Goal: Check status

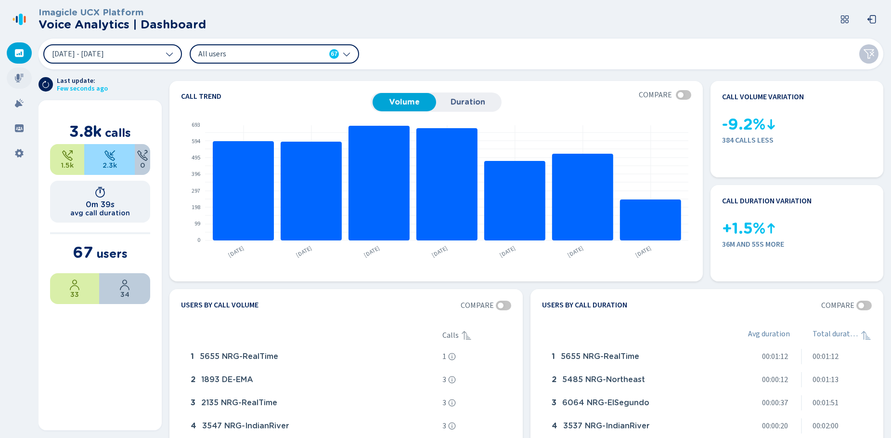
click at [21, 75] on icon at bounding box center [19, 78] width 10 height 10
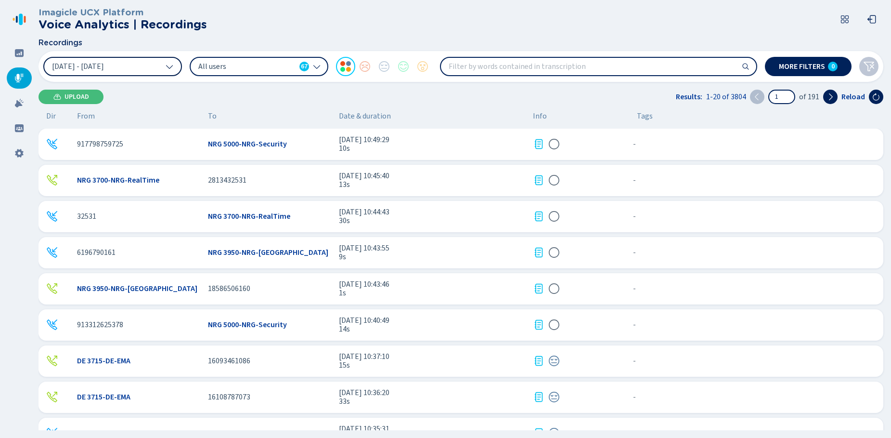
click at [169, 66] on icon at bounding box center [170, 67] width 8 height 8
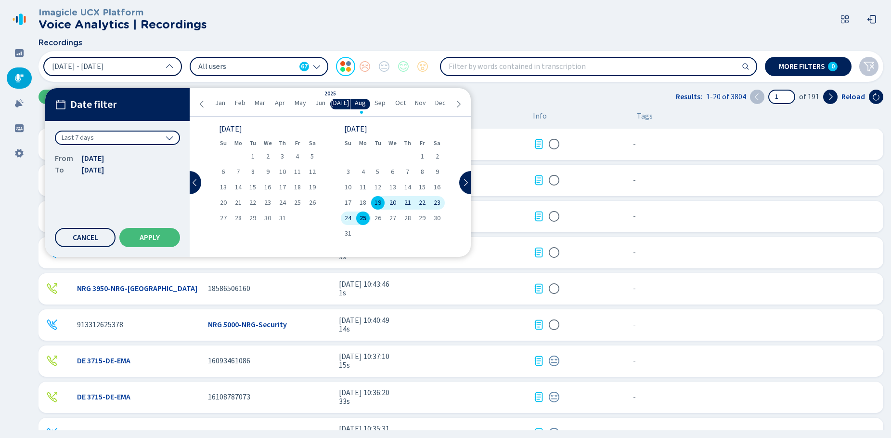
click at [170, 134] on icon at bounding box center [170, 138] width 8 height 8
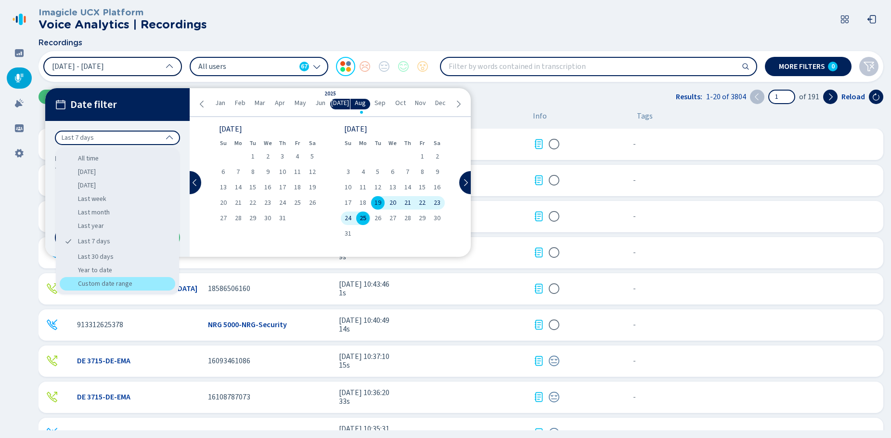
click at [125, 281] on div "Custom date range" at bounding box center [118, 283] width 116 height 13
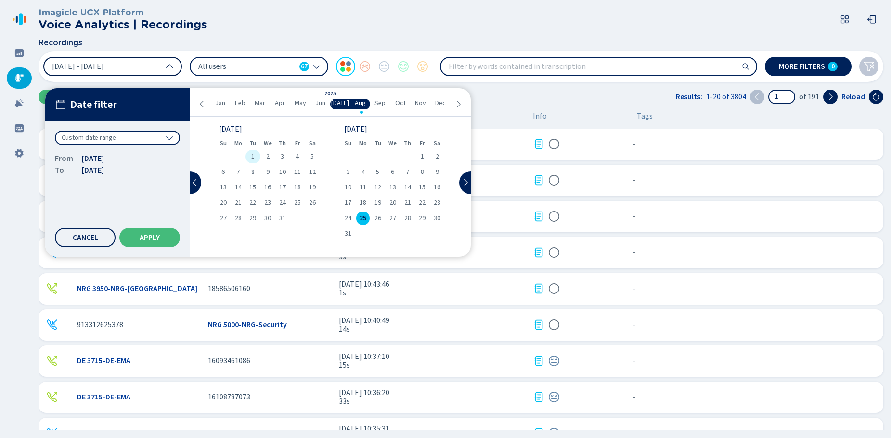
click at [255, 155] on div "1" at bounding box center [253, 156] width 15 height 13
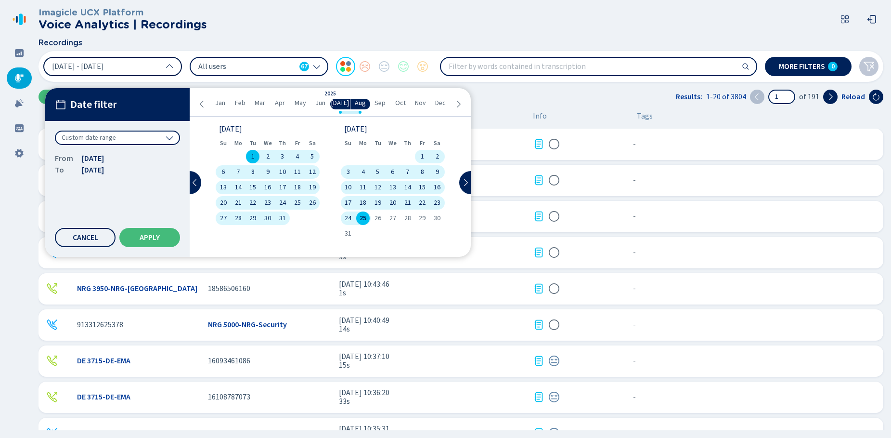
click at [283, 215] on span "31" at bounding box center [282, 218] width 7 height 7
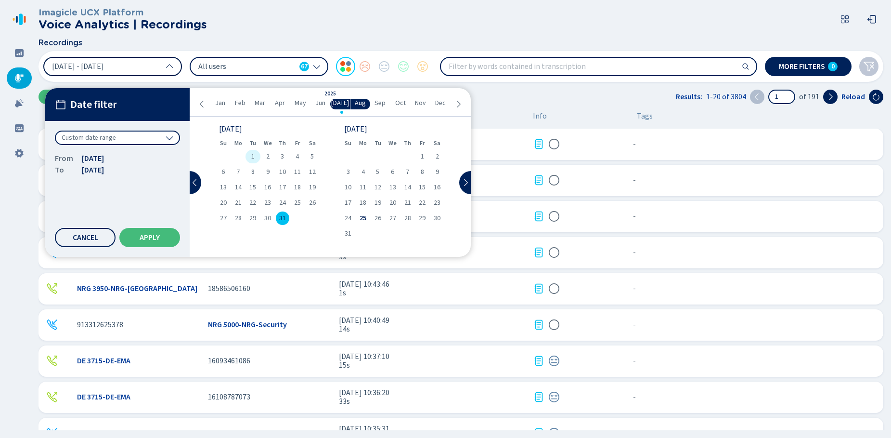
click at [258, 156] on div "1" at bounding box center [253, 156] width 15 height 13
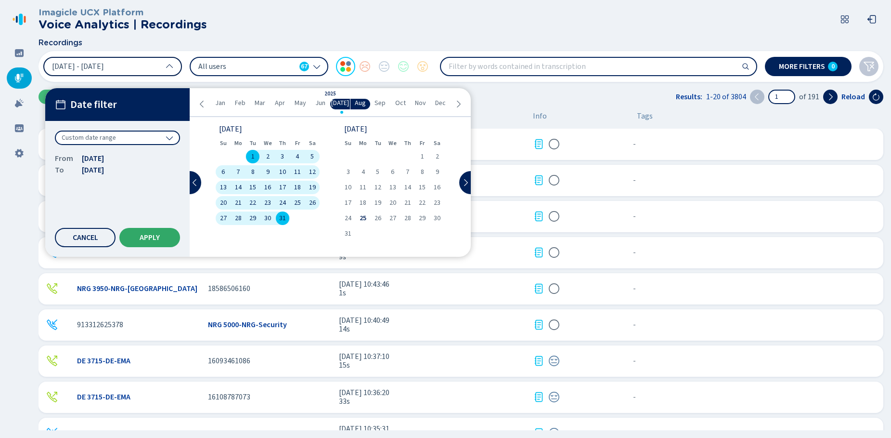
click at [148, 235] on span "Apply" at bounding box center [150, 237] width 20 height 8
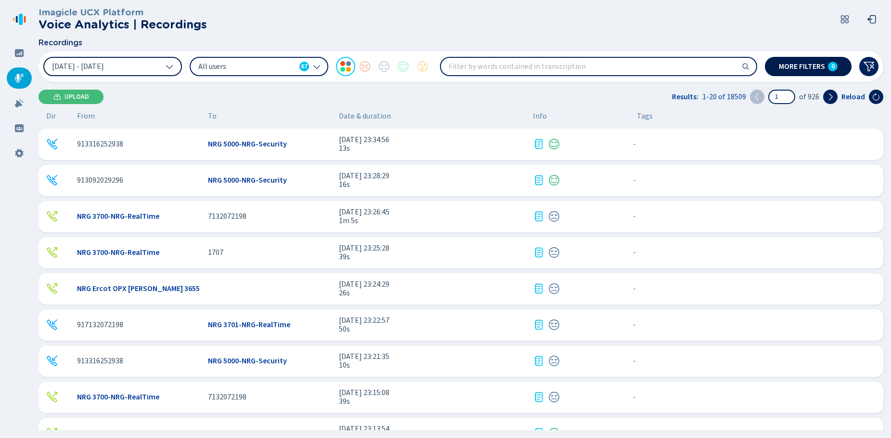
click at [804, 65] on span "More filters" at bounding box center [802, 67] width 46 height 8
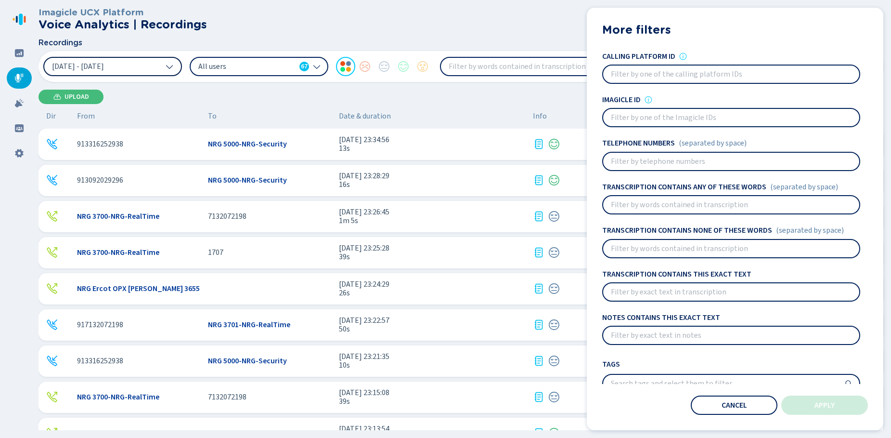
scroll to position [67, 0]
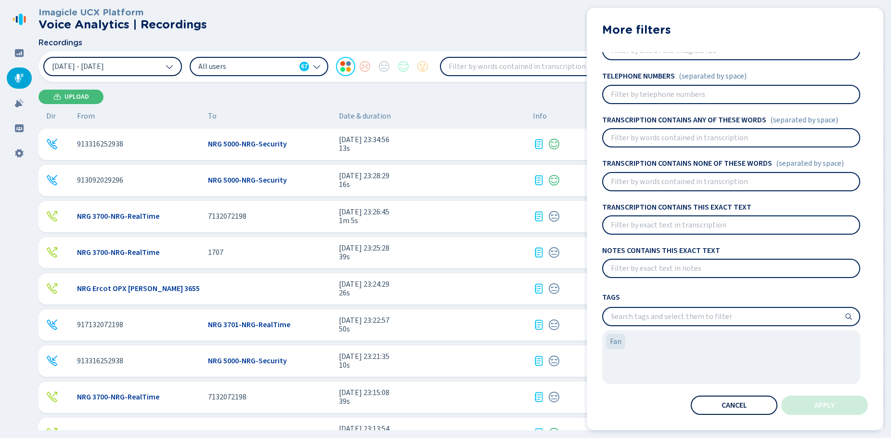
click at [734, 404] on span "Cancel" at bounding box center [735, 405] width 26 height 8
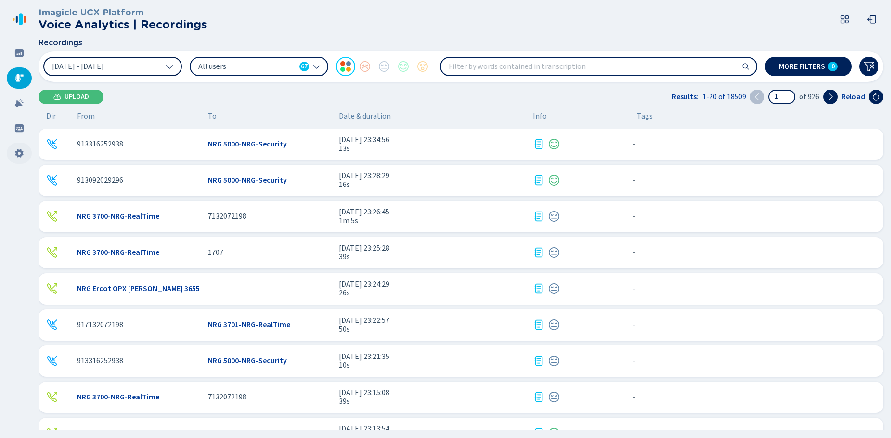
click at [16, 151] on icon at bounding box center [19, 153] width 8 height 9
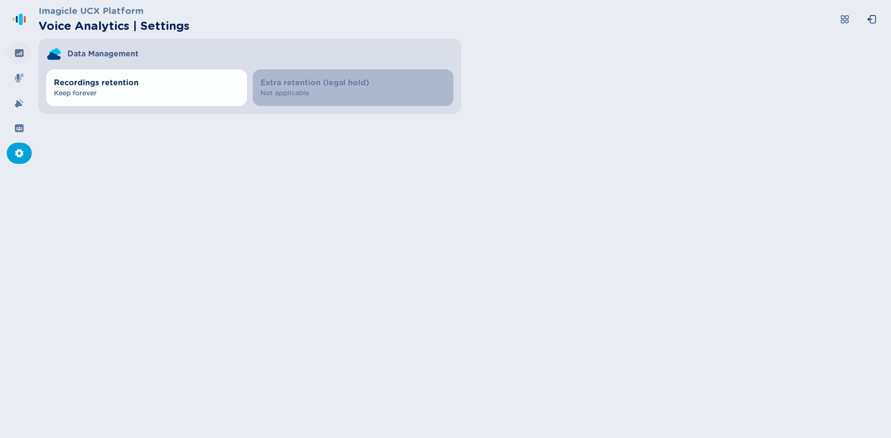
click at [17, 47] on div at bounding box center [19, 52] width 25 height 21
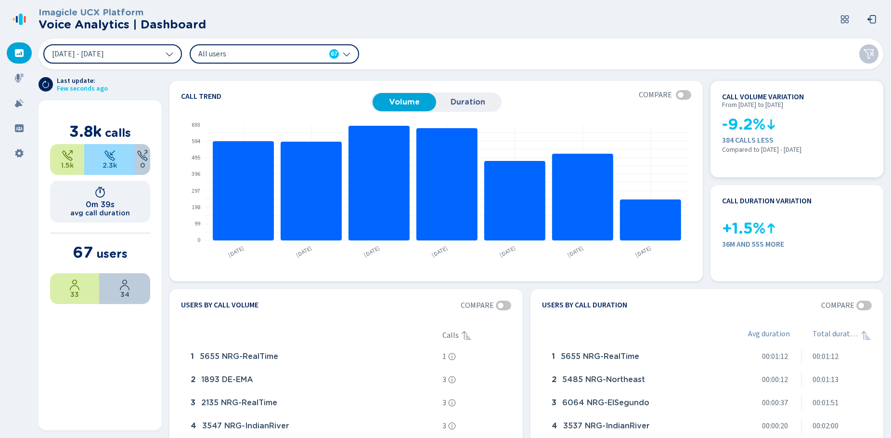
click at [754, 101] on span "From [DATE] to [DATE]" at bounding box center [752, 107] width 61 height 12
click at [169, 53] on icon at bounding box center [170, 54] width 8 height 8
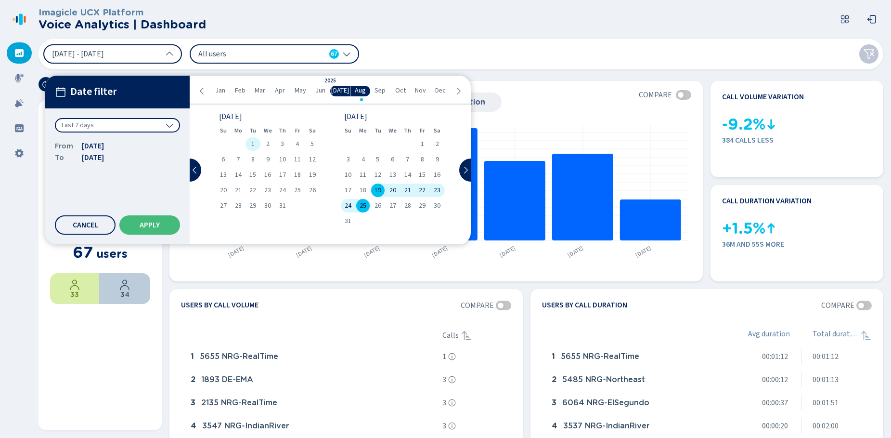
click at [251, 142] on span "1" at bounding box center [252, 144] width 3 height 7
click at [283, 202] on span "31" at bounding box center [282, 205] width 7 height 7
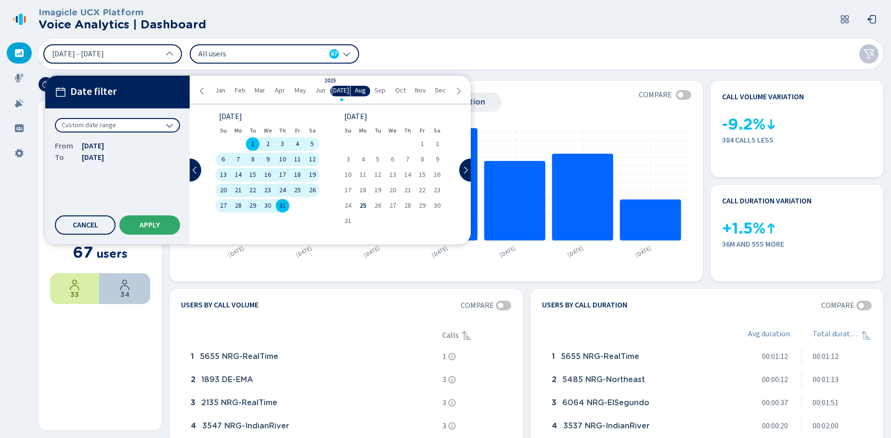
click at [142, 221] on span "Apply" at bounding box center [150, 225] width 20 height 8
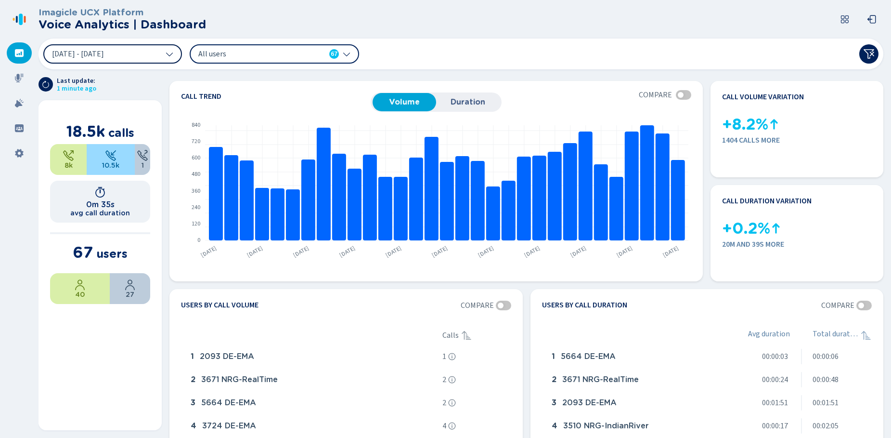
click at [170, 52] on icon at bounding box center [170, 54] width 8 height 8
click at [527, 46] on div "[DATE] - [DATE] All users 67" at bounding box center [461, 54] width 845 height 31
click at [82, 352] on section "From [DATE] to [DATE] 18.5k calls 8k 10.5k 1 0m 35s avg call duration 67 users …" at bounding box center [100, 265] width 123 height 330
click at [6, 272] on nav at bounding box center [19, 219] width 39 height 438
click at [175, 55] on button "[DATE] - [DATE]" at bounding box center [112, 53] width 139 height 19
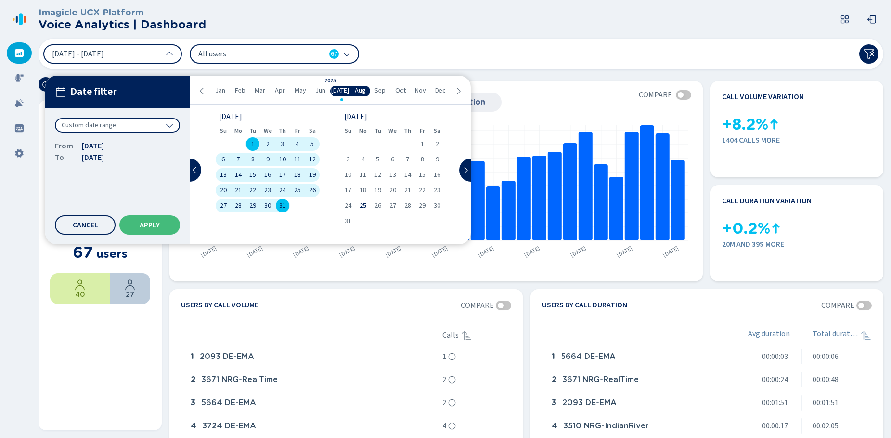
click at [166, 125] on icon at bounding box center [170, 125] width 8 height 8
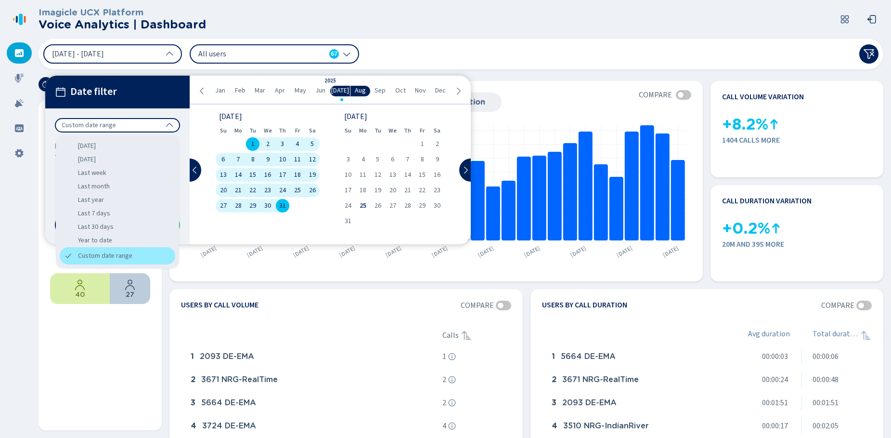
click at [117, 254] on div "Custom date range" at bounding box center [118, 255] width 116 height 17
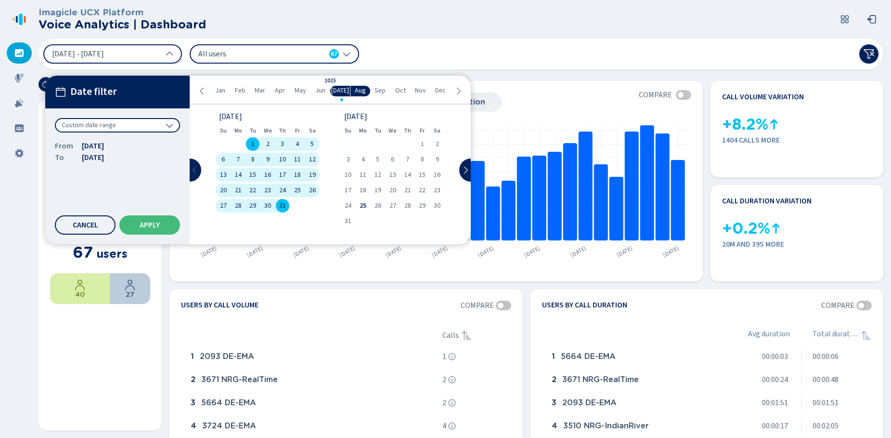
click at [198, 168] on icon at bounding box center [195, 170] width 8 height 8
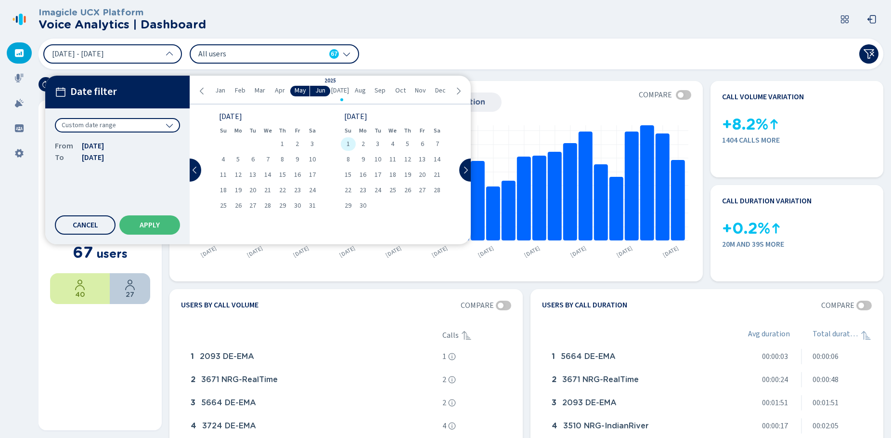
click at [347, 145] on span "1" at bounding box center [348, 144] width 3 height 7
click at [366, 203] on span "30" at bounding box center [363, 205] width 7 height 7
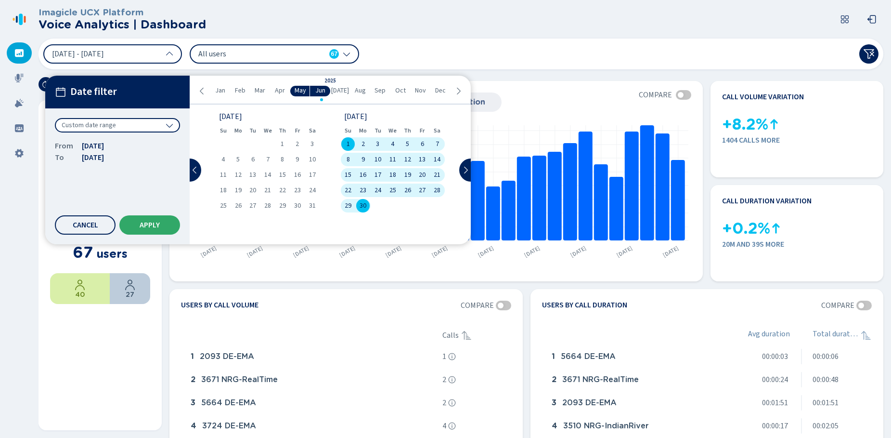
click at [158, 222] on span "Apply" at bounding box center [150, 225] width 20 height 8
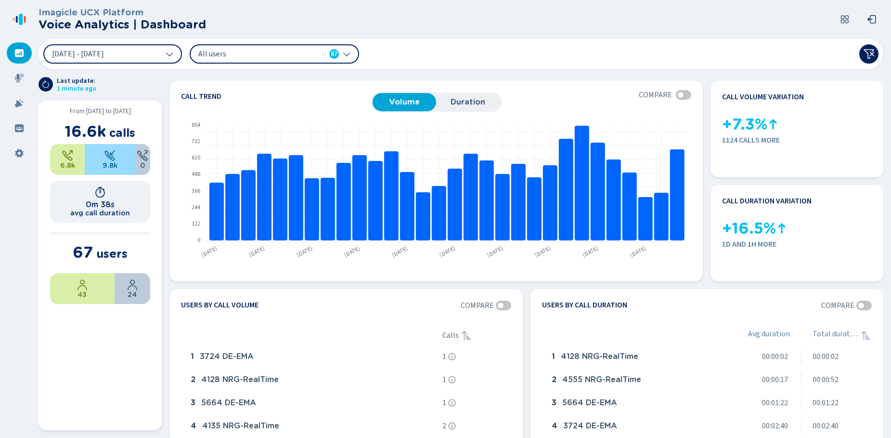
click at [82, 129] on span "16.6k" at bounding box center [85, 131] width 41 height 19
click at [173, 54] on icon at bounding box center [170, 54] width 8 height 8
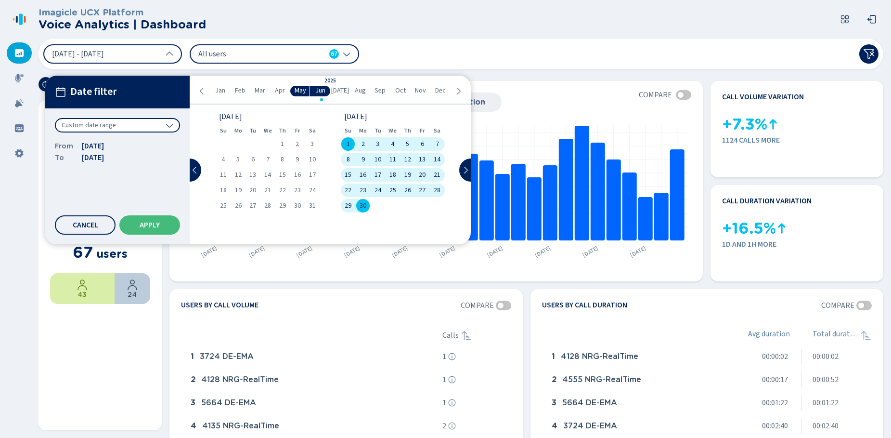
click at [280, 91] on span "Apr" at bounding box center [280, 91] width 10 height 8
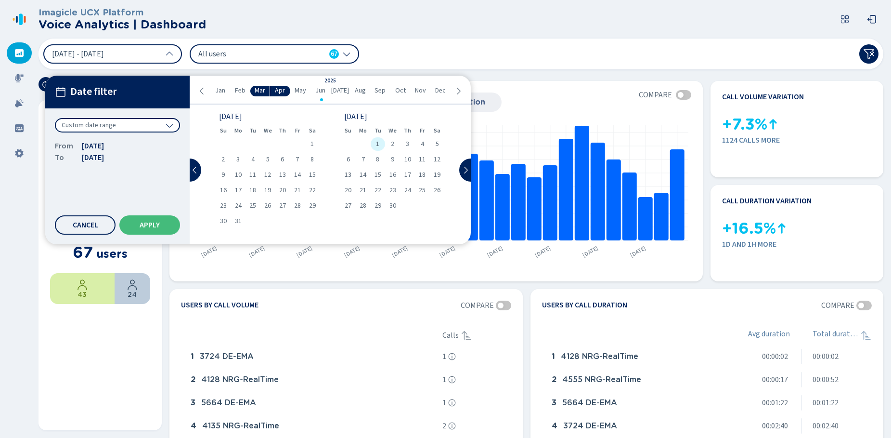
click at [376, 143] on span "1" at bounding box center [377, 144] width 3 height 7
click at [396, 206] on div "30" at bounding box center [392, 205] width 15 height 13
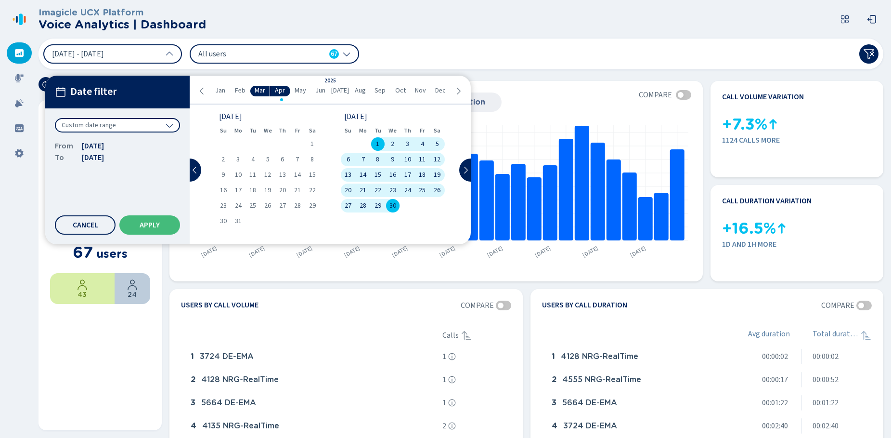
click at [305, 90] on span "May" at bounding box center [301, 91] width 12 height 8
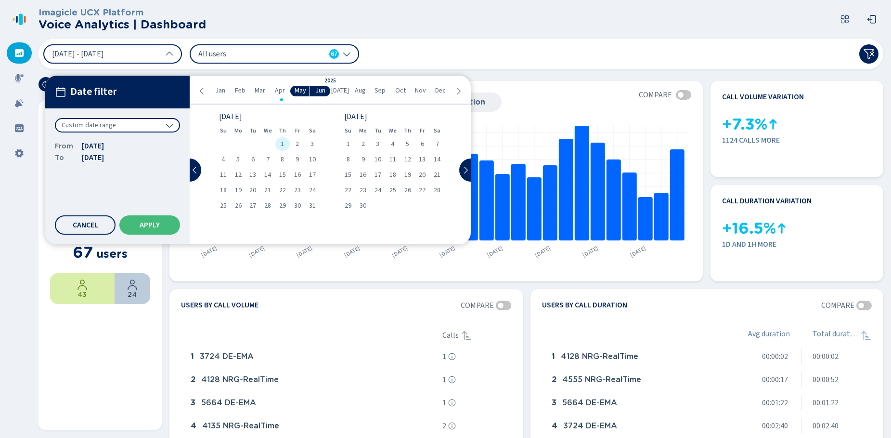
click at [284, 144] on span "1" at bounding box center [282, 144] width 3 height 7
click at [313, 205] on span "31" at bounding box center [312, 205] width 7 height 7
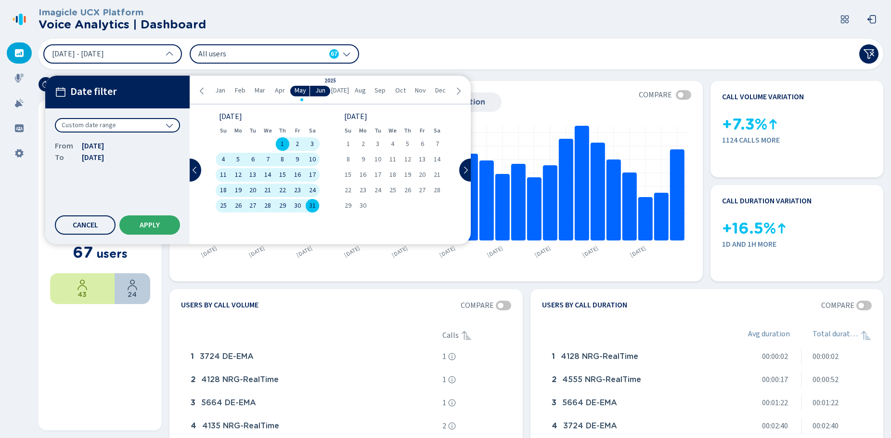
click at [153, 228] on span "Apply" at bounding box center [150, 225] width 20 height 8
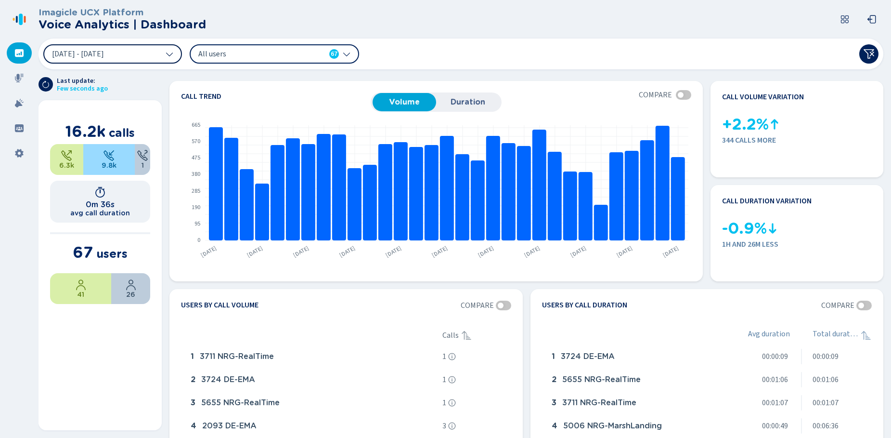
click at [167, 59] on button "[DATE] - [DATE]" at bounding box center [112, 53] width 139 height 19
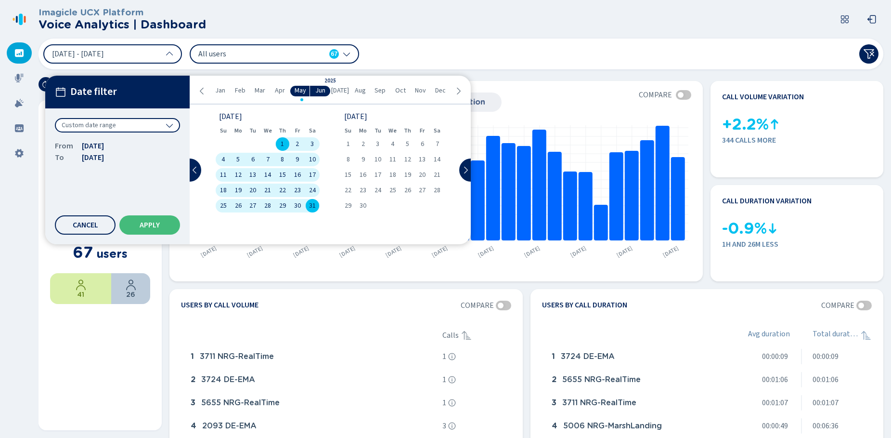
click at [278, 90] on span "Apr" at bounding box center [280, 91] width 10 height 8
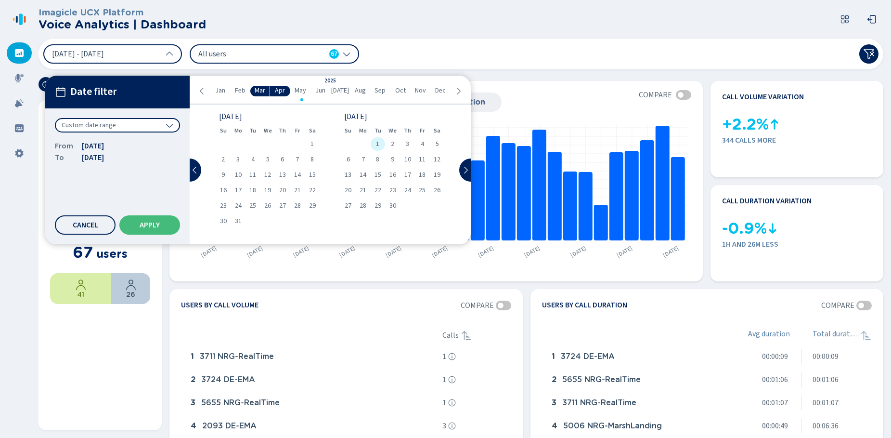
click at [376, 142] on div "1" at bounding box center [378, 143] width 15 height 13
click at [395, 205] on span "30" at bounding box center [392, 205] width 7 height 7
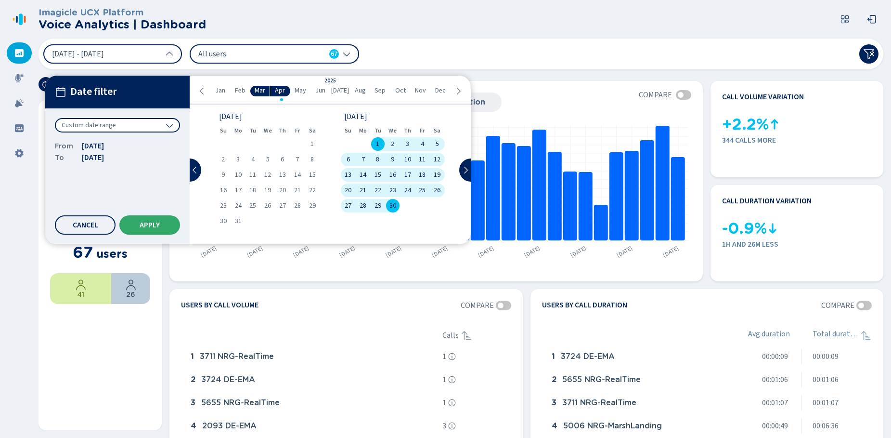
click at [143, 224] on span "Apply" at bounding box center [150, 225] width 20 height 8
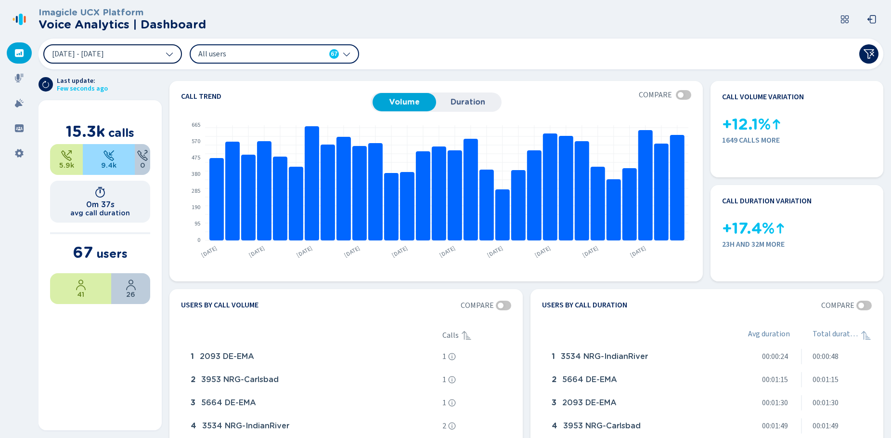
click at [155, 52] on button "[DATE] - [DATE]" at bounding box center [112, 53] width 139 height 19
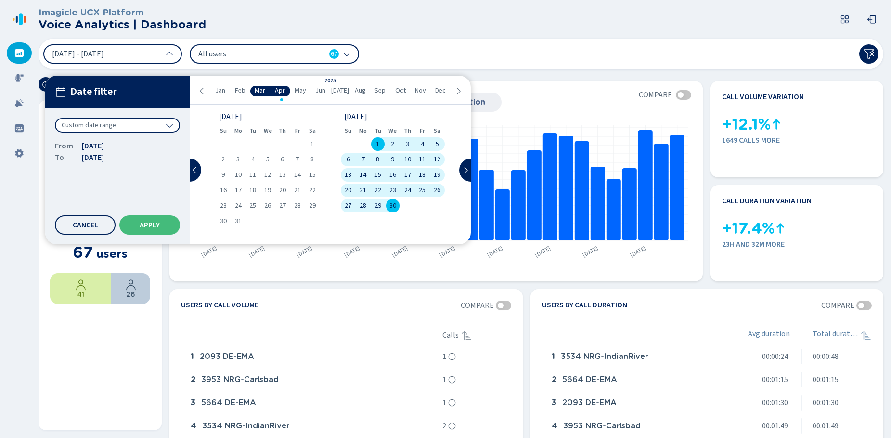
click at [262, 90] on span "Mar" at bounding box center [260, 91] width 11 height 8
click at [310, 142] on div "1" at bounding box center [312, 143] width 15 height 13
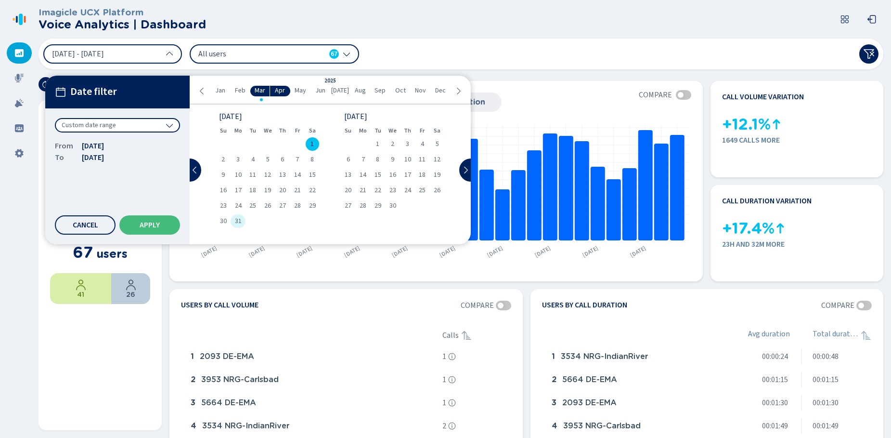
click at [235, 222] on span "31" at bounding box center [238, 221] width 7 height 7
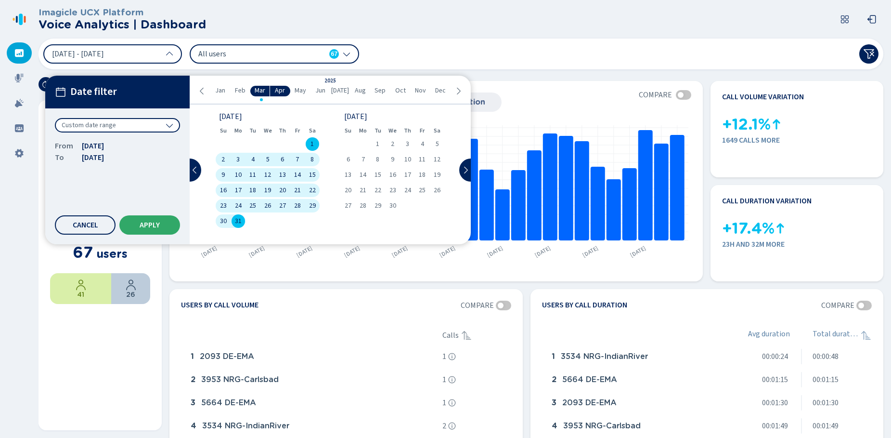
click at [150, 225] on span "Apply" at bounding box center [150, 225] width 20 height 8
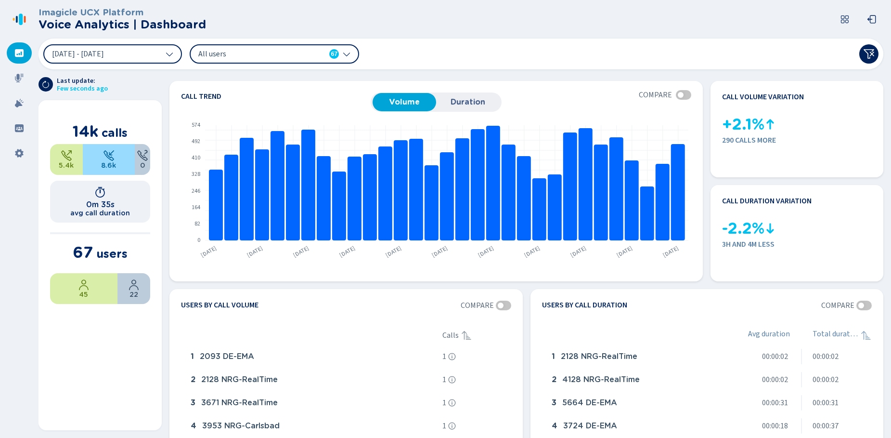
click at [169, 55] on icon at bounding box center [169, 54] width 7 height 4
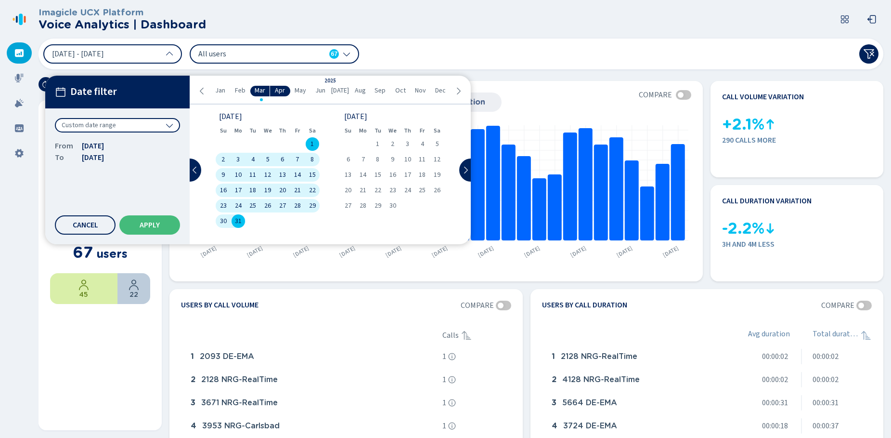
click at [242, 90] on span "Feb" at bounding box center [240, 91] width 11 height 8
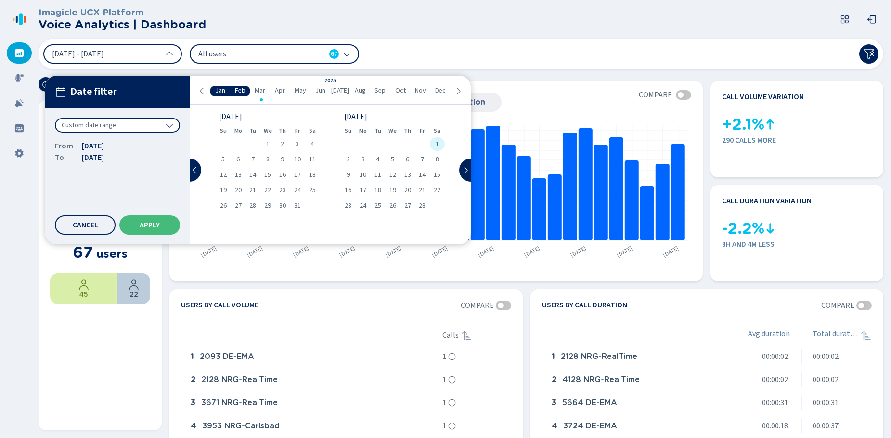
click at [438, 144] on span "1" at bounding box center [437, 144] width 3 height 7
click at [425, 204] on span "28" at bounding box center [422, 205] width 7 height 7
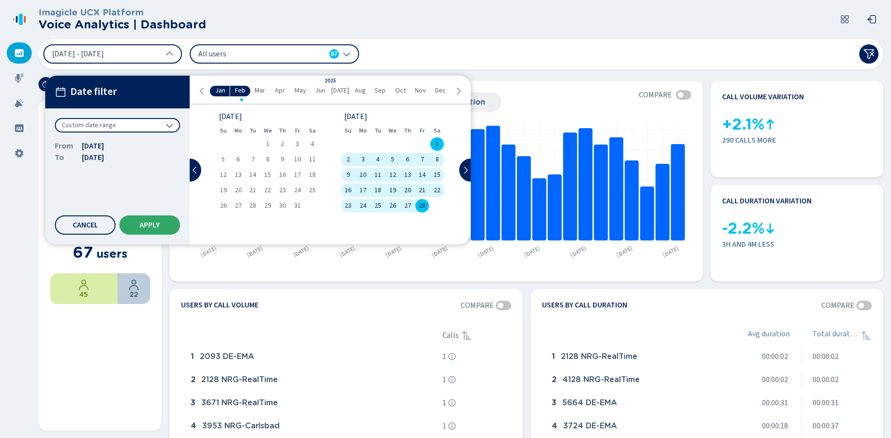
click at [151, 229] on button "Apply" at bounding box center [149, 224] width 61 height 19
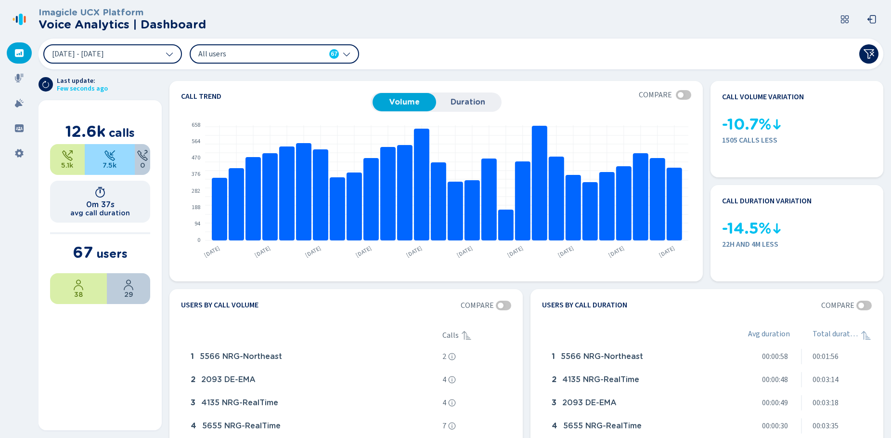
click at [168, 54] on icon at bounding box center [170, 54] width 8 height 8
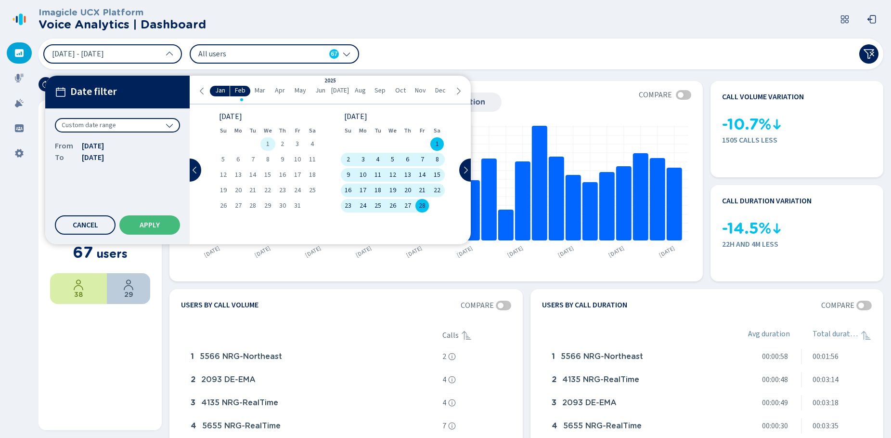
click at [269, 142] on span "1" at bounding box center [267, 144] width 3 height 7
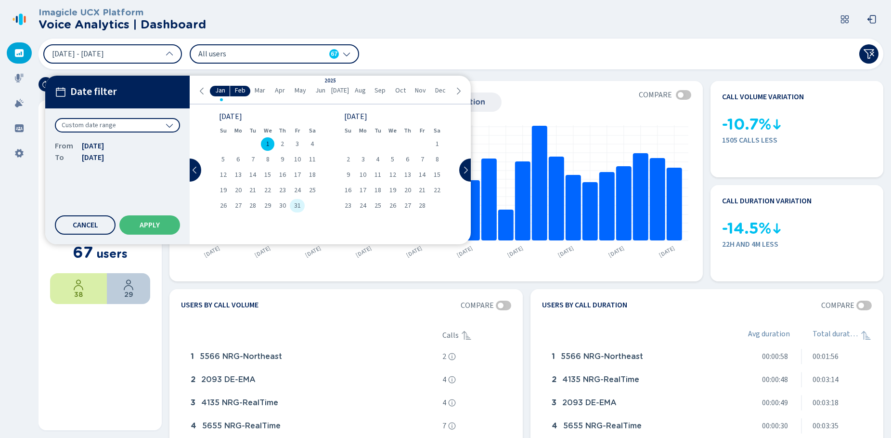
click at [298, 209] on span "31" at bounding box center [297, 205] width 7 height 7
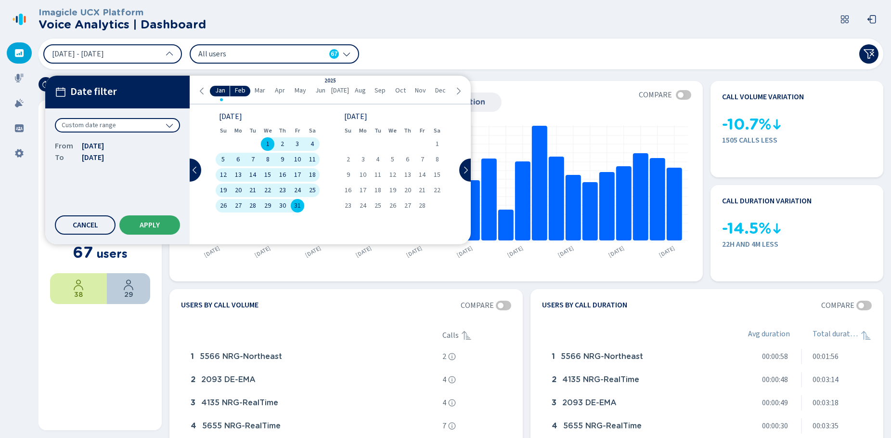
click at [149, 228] on span "Apply" at bounding box center [150, 225] width 20 height 8
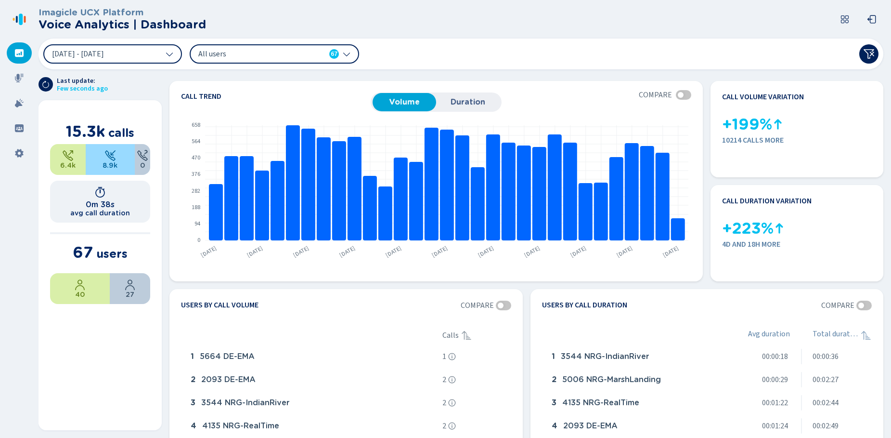
click at [168, 52] on icon at bounding box center [170, 54] width 8 height 8
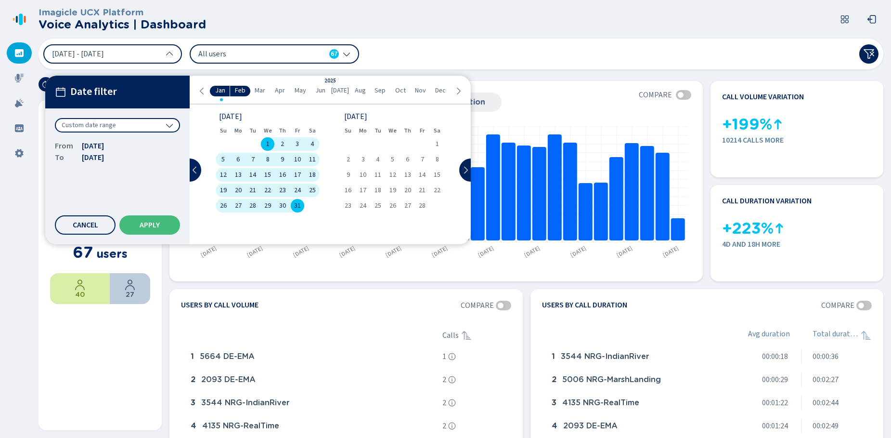
click at [207, 94] on ul "Jan Feb Mar Apr May Jun [DATE] Aug Sep Oct Nov Dec" at bounding box center [330, 91] width 248 height 11
click at [204, 94] on icon at bounding box center [202, 91] width 8 height 8
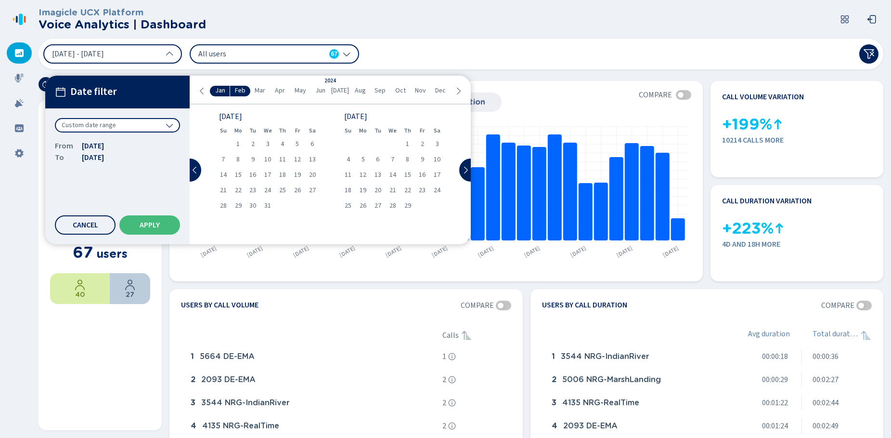
click at [204, 94] on icon at bounding box center [202, 91] width 8 height 8
click at [461, 90] on icon at bounding box center [458, 91] width 8 height 8
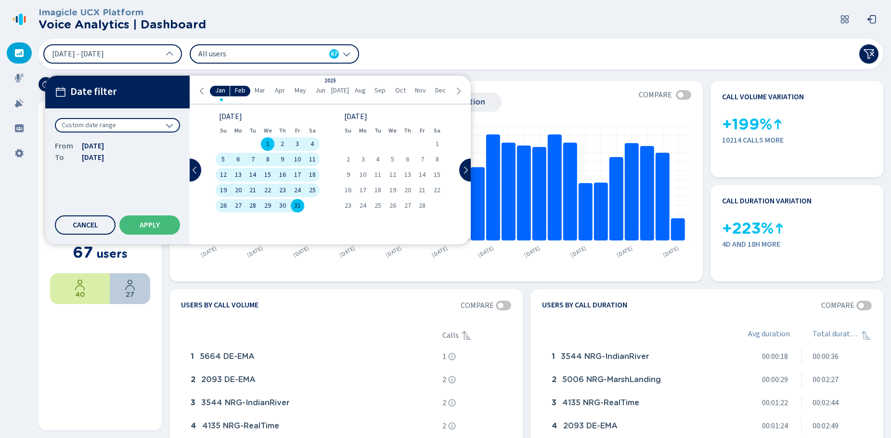
click at [438, 90] on span "Dec" at bounding box center [440, 91] width 11 height 8
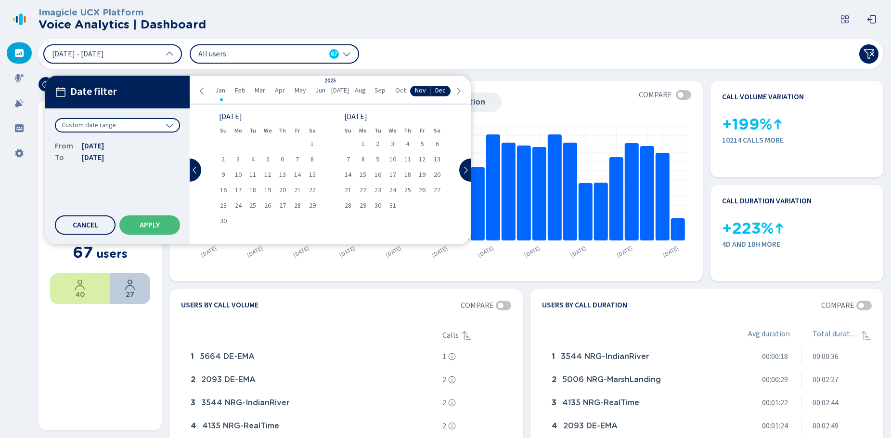
click at [200, 90] on icon at bounding box center [202, 91] width 8 height 8
click at [443, 91] on span "Dec" at bounding box center [440, 91] width 11 height 8
click at [348, 142] on span "1" at bounding box center [348, 144] width 3 height 7
click at [372, 204] on div "31" at bounding box center [378, 205] width 15 height 13
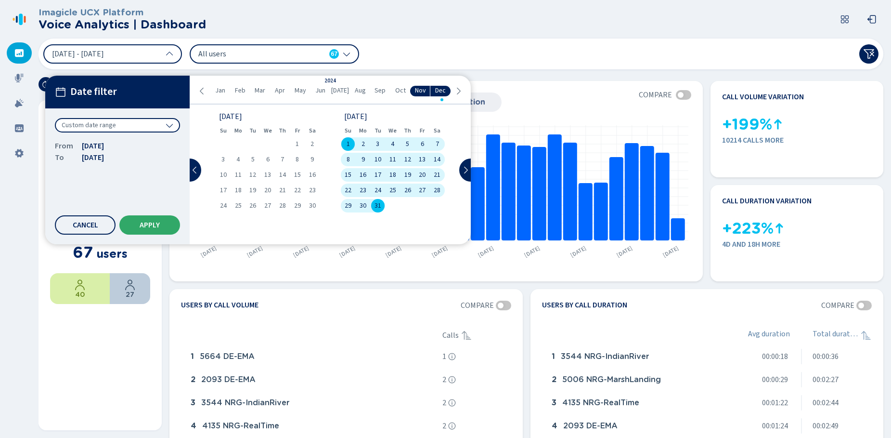
click at [161, 225] on button "Apply" at bounding box center [149, 224] width 61 height 19
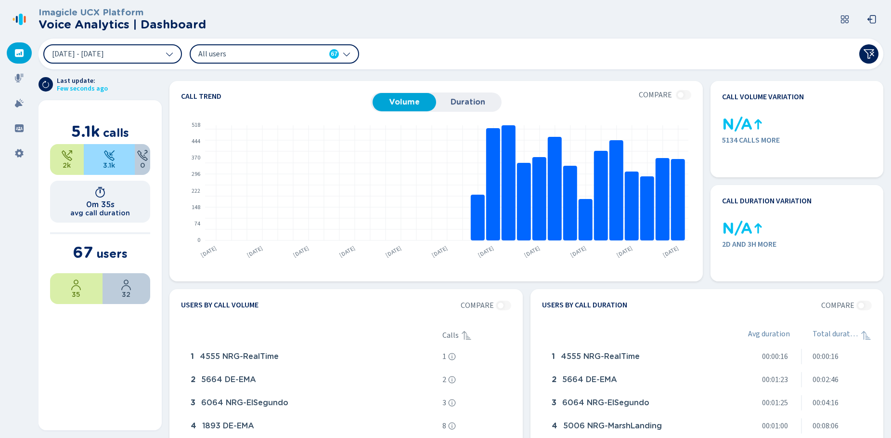
click at [171, 52] on icon at bounding box center [170, 54] width 8 height 8
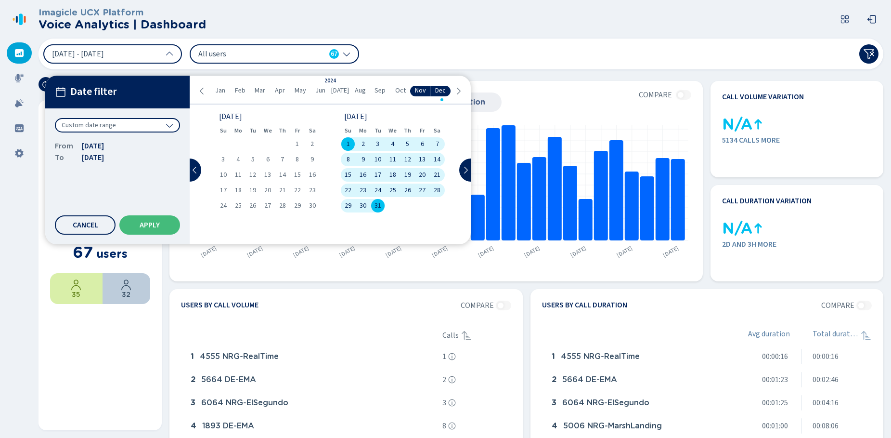
click at [416, 90] on span "Nov" at bounding box center [420, 91] width 11 height 8
click at [298, 142] on span "1" at bounding box center [297, 144] width 3 height 7
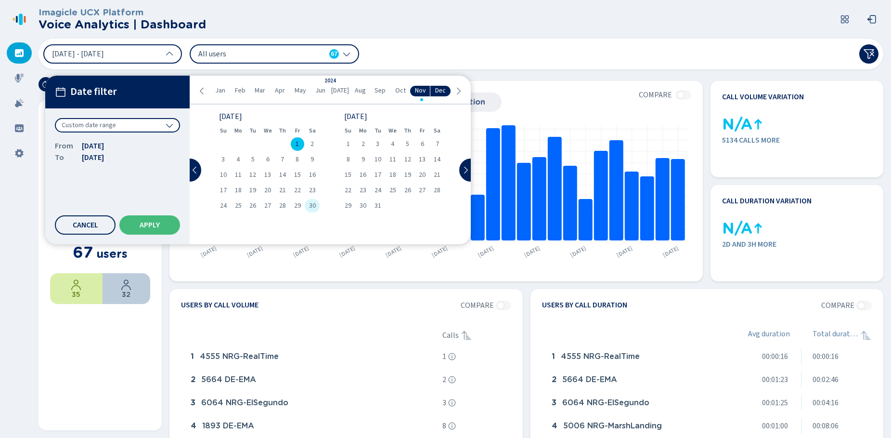
click at [318, 204] on div "30" at bounding box center [312, 205] width 15 height 13
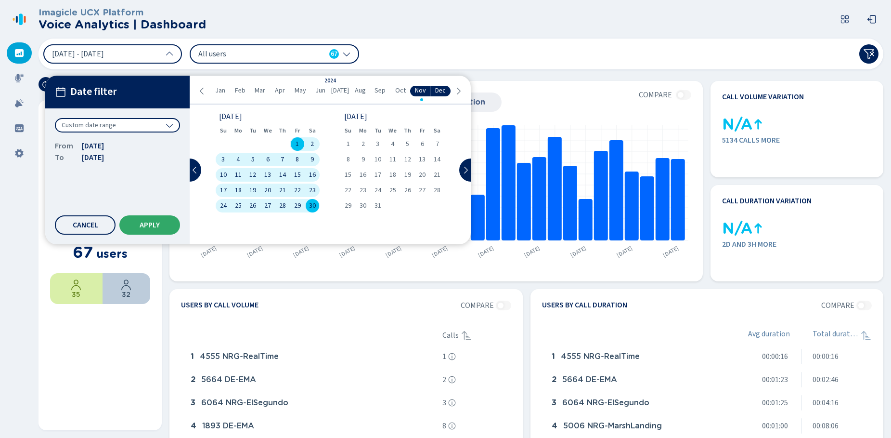
click at [155, 224] on span "Apply" at bounding box center [150, 225] width 20 height 8
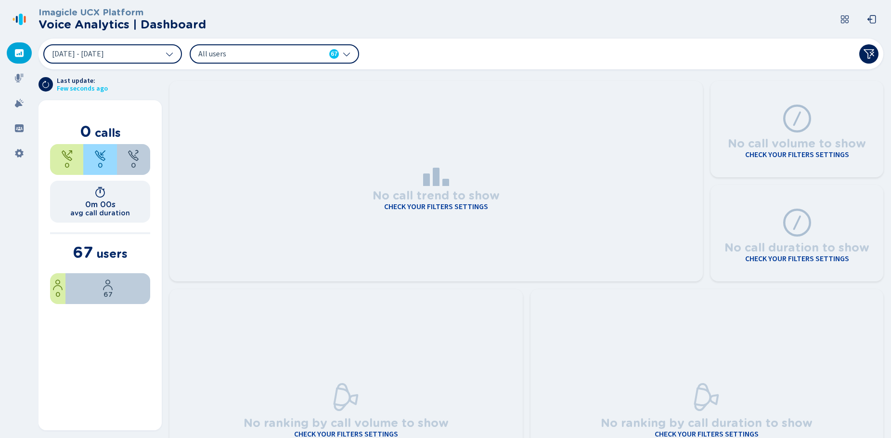
click at [175, 73] on section "No call trend to show Check your filters settings No call volume to show Check …" at bounding box center [526, 253] width 729 height 368
